Goal: Go to known website: Go to known website

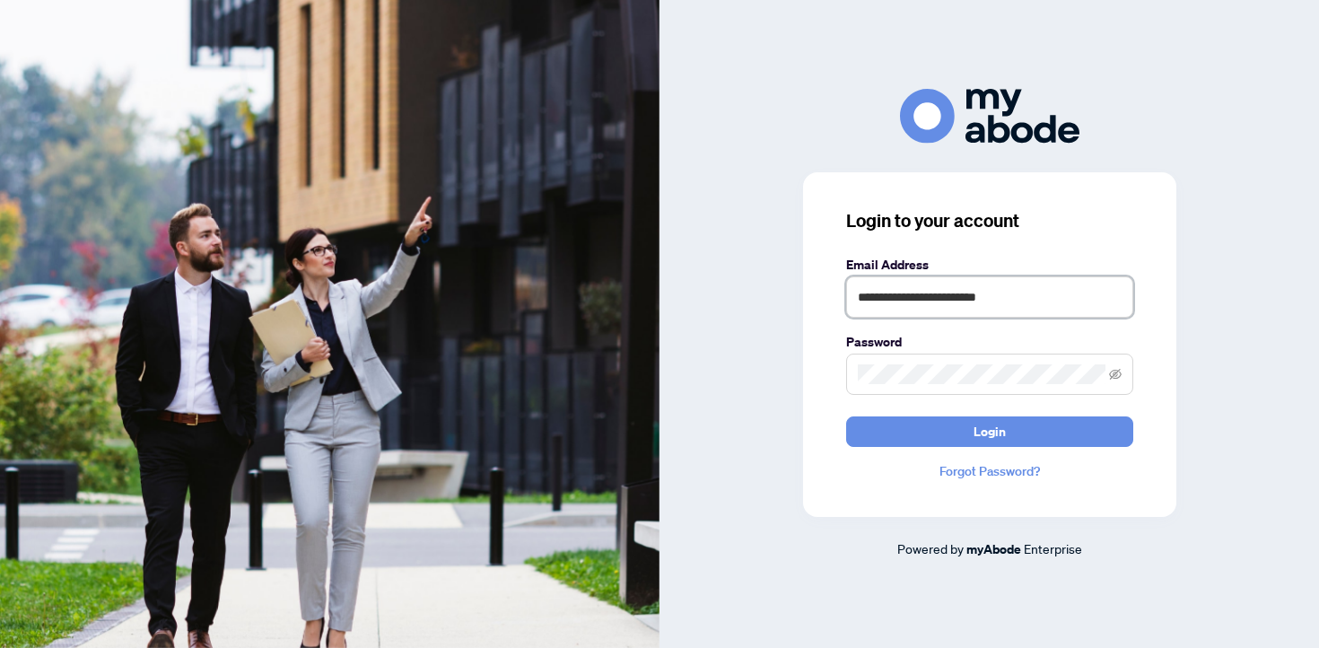
click at [971, 301] on input "**********" at bounding box center [989, 296] width 287 height 41
type input "**********"
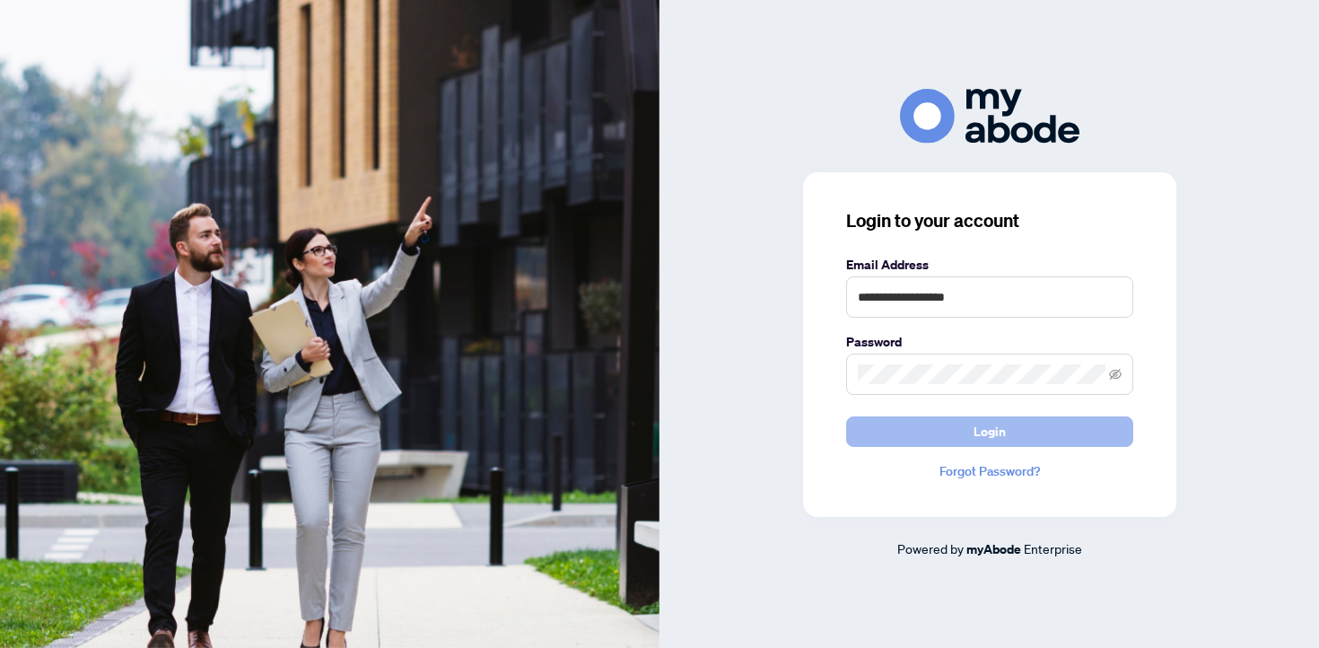
click at [1058, 426] on button "Login" at bounding box center [989, 431] width 287 height 31
